Goal: Information Seeking & Learning: Find contact information

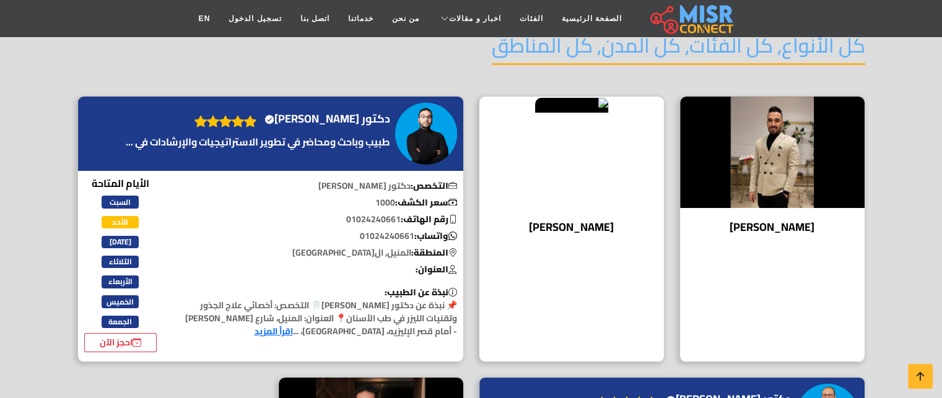
scroll to position [151, 0]
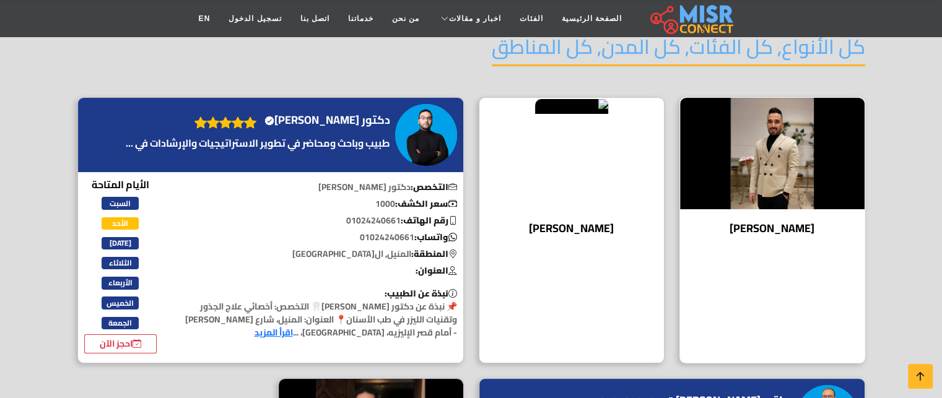
click at [791, 235] on h4 "[PERSON_NAME]" at bounding box center [772, 229] width 166 height 14
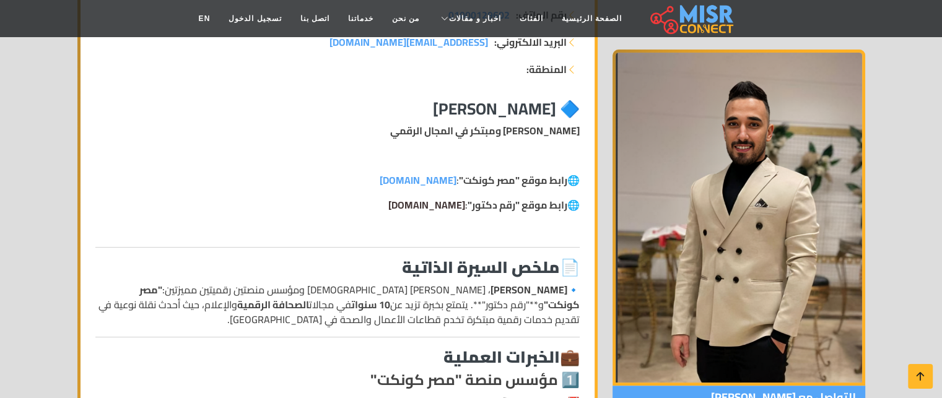
scroll to position [258, 0]
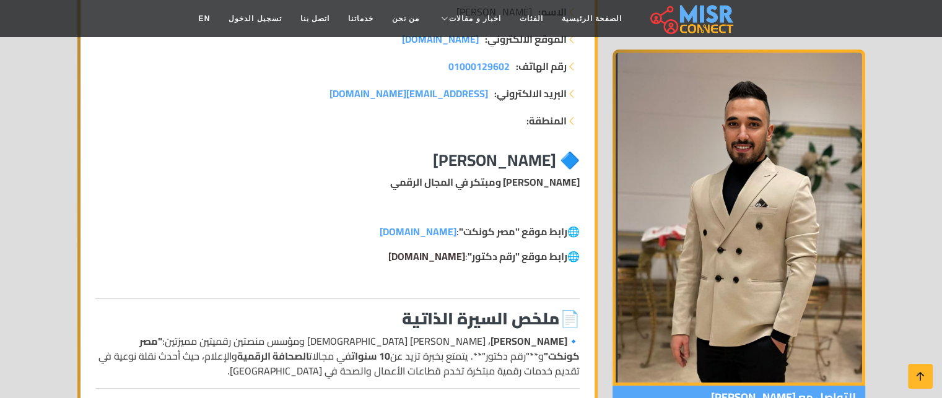
click at [437, 247] on link "www.doctornumber.net" at bounding box center [426, 256] width 77 height 19
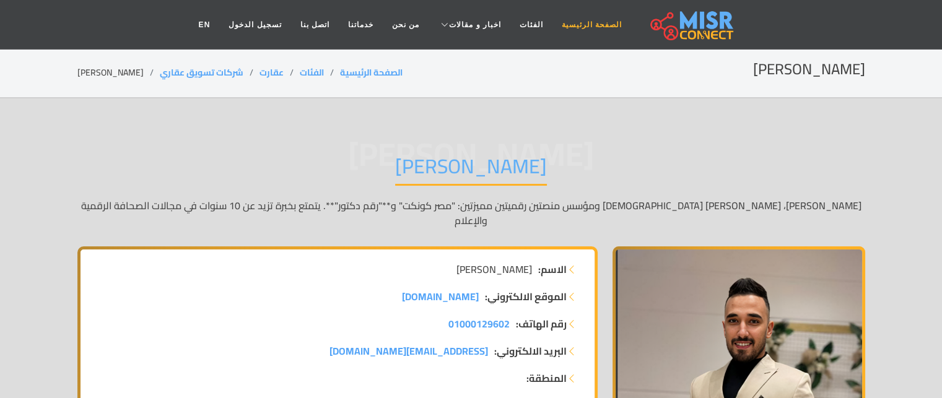
click at [563, 32] on link "الصفحة الرئيسية" at bounding box center [591, 25] width 79 height 24
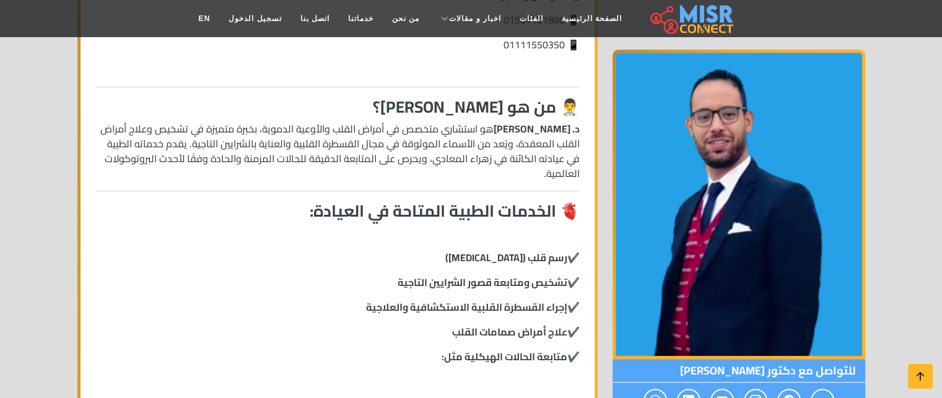
scroll to position [755, 0]
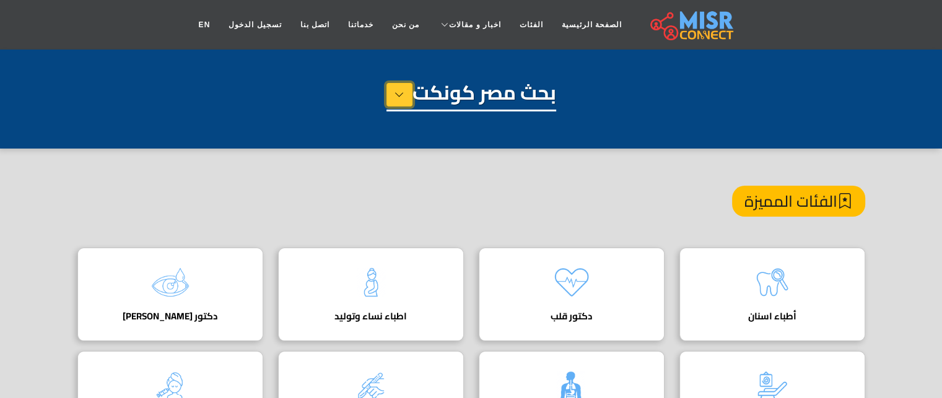
click at [399, 88] on icon at bounding box center [400, 94] width 10 height 19
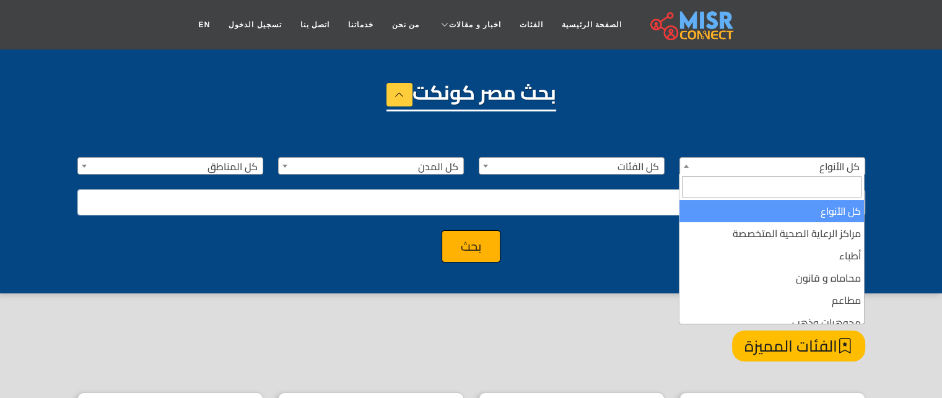
drag, startPoint x: 707, startPoint y: 173, endPoint x: 612, endPoint y: 287, distance: 147.7
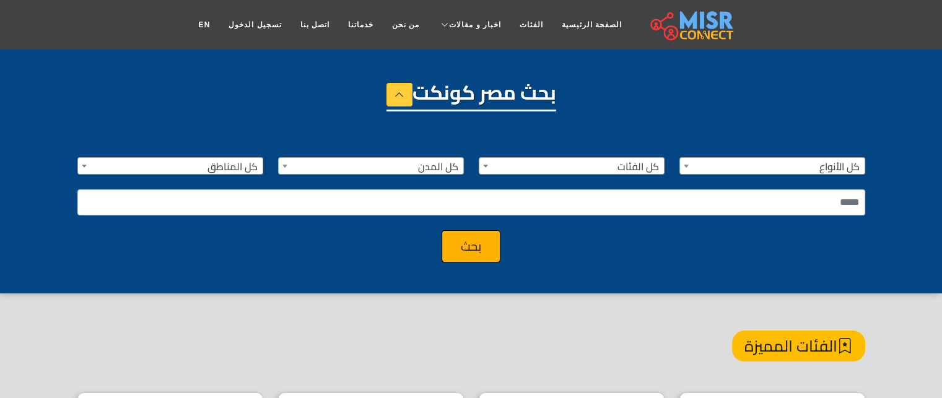
click at [615, 271] on div "**********" at bounding box center [471, 172] width 942 height 244
click at [461, 250] on button "بحث" at bounding box center [471, 246] width 59 height 32
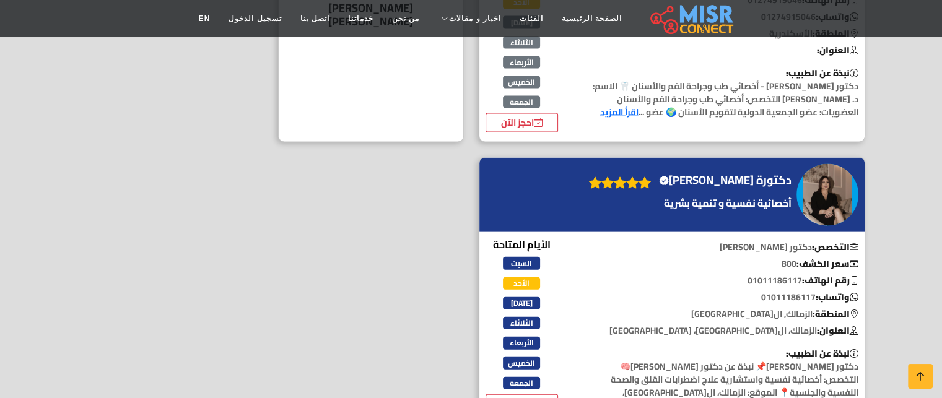
scroll to position [2747, 0]
